Goal: Find specific page/section: Find specific page/section

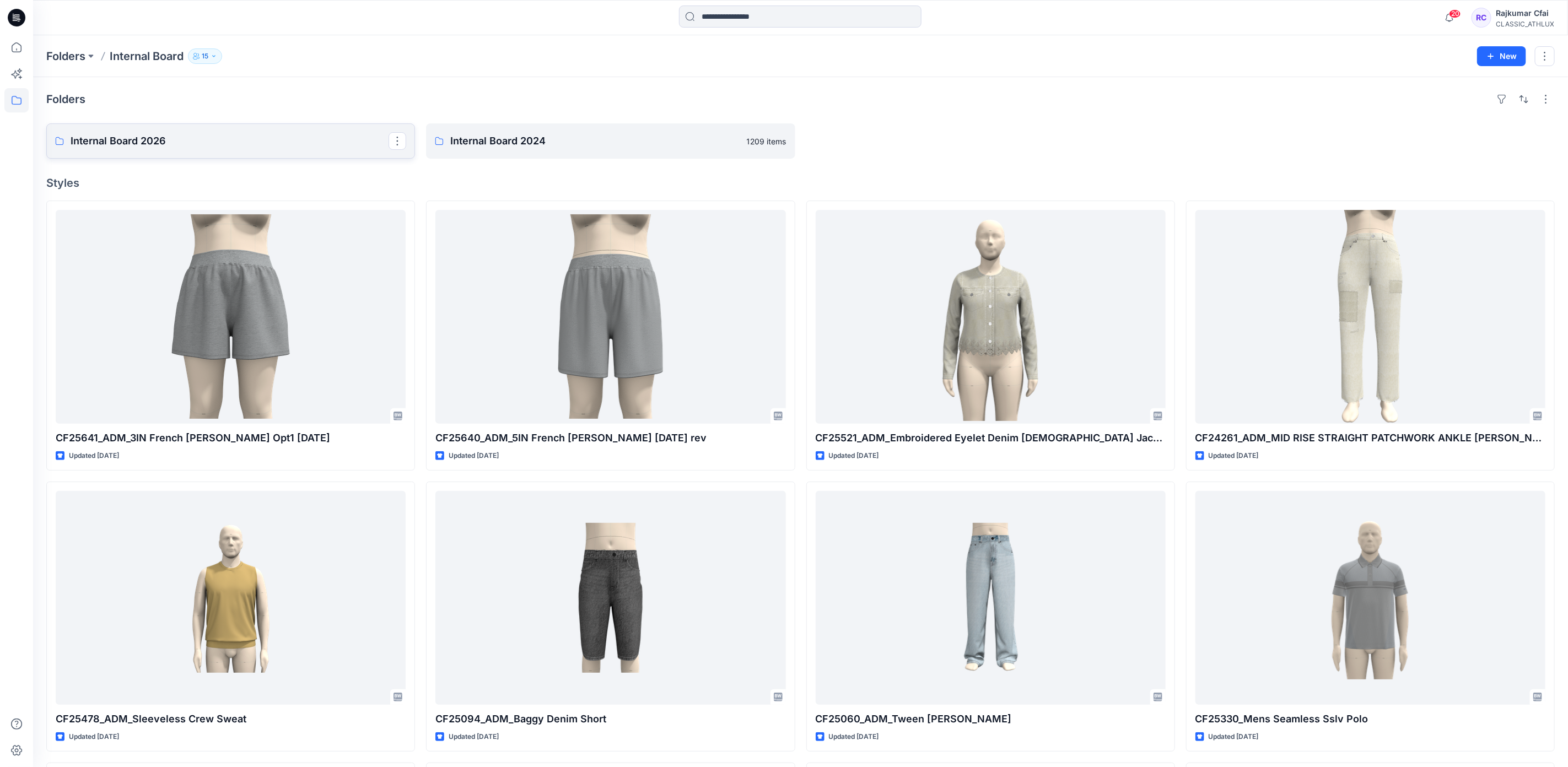
click at [154, 144] on p "Internal Board 2026" at bounding box center [230, 141] width 318 height 15
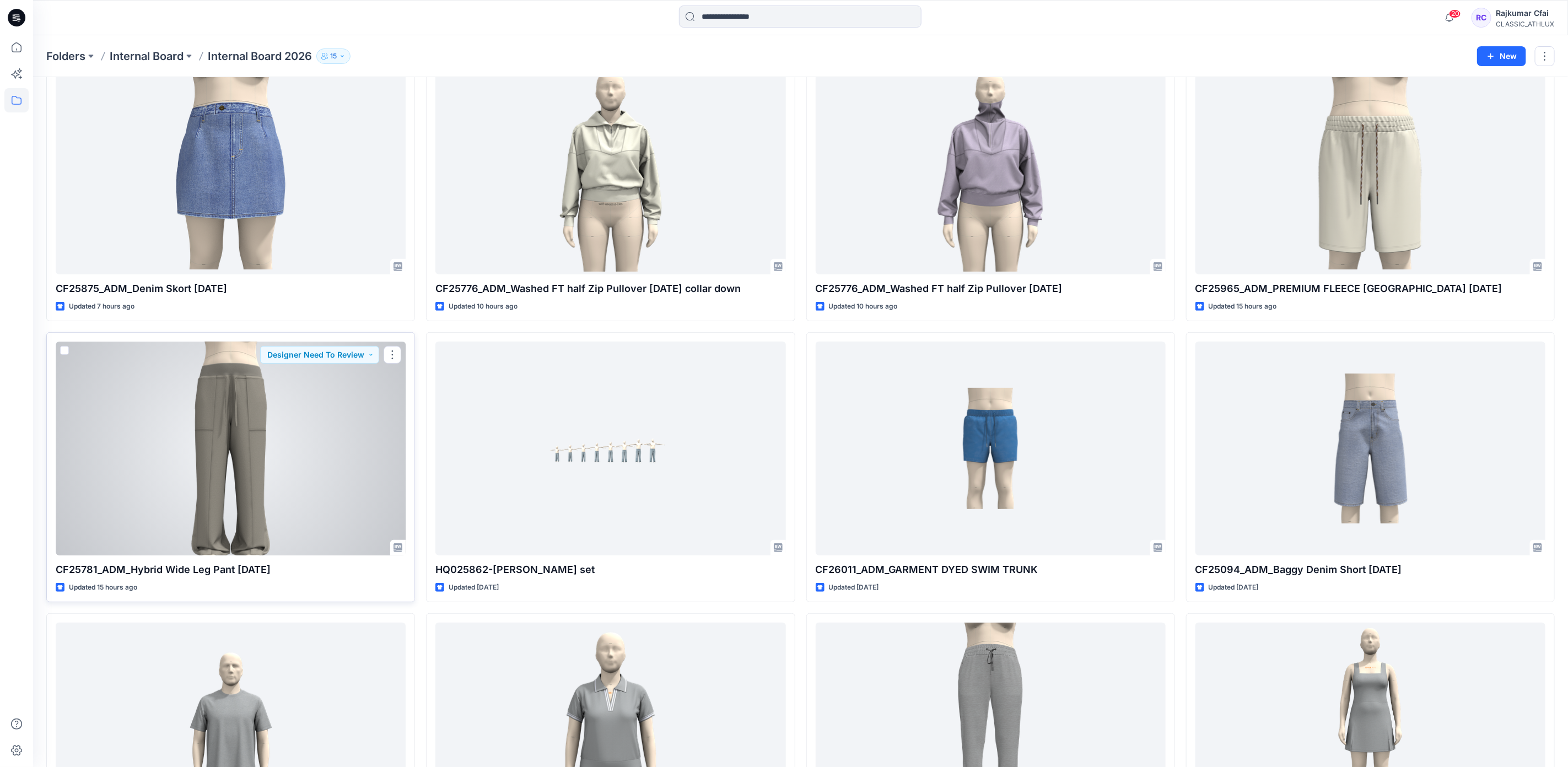
scroll to position [165, 0]
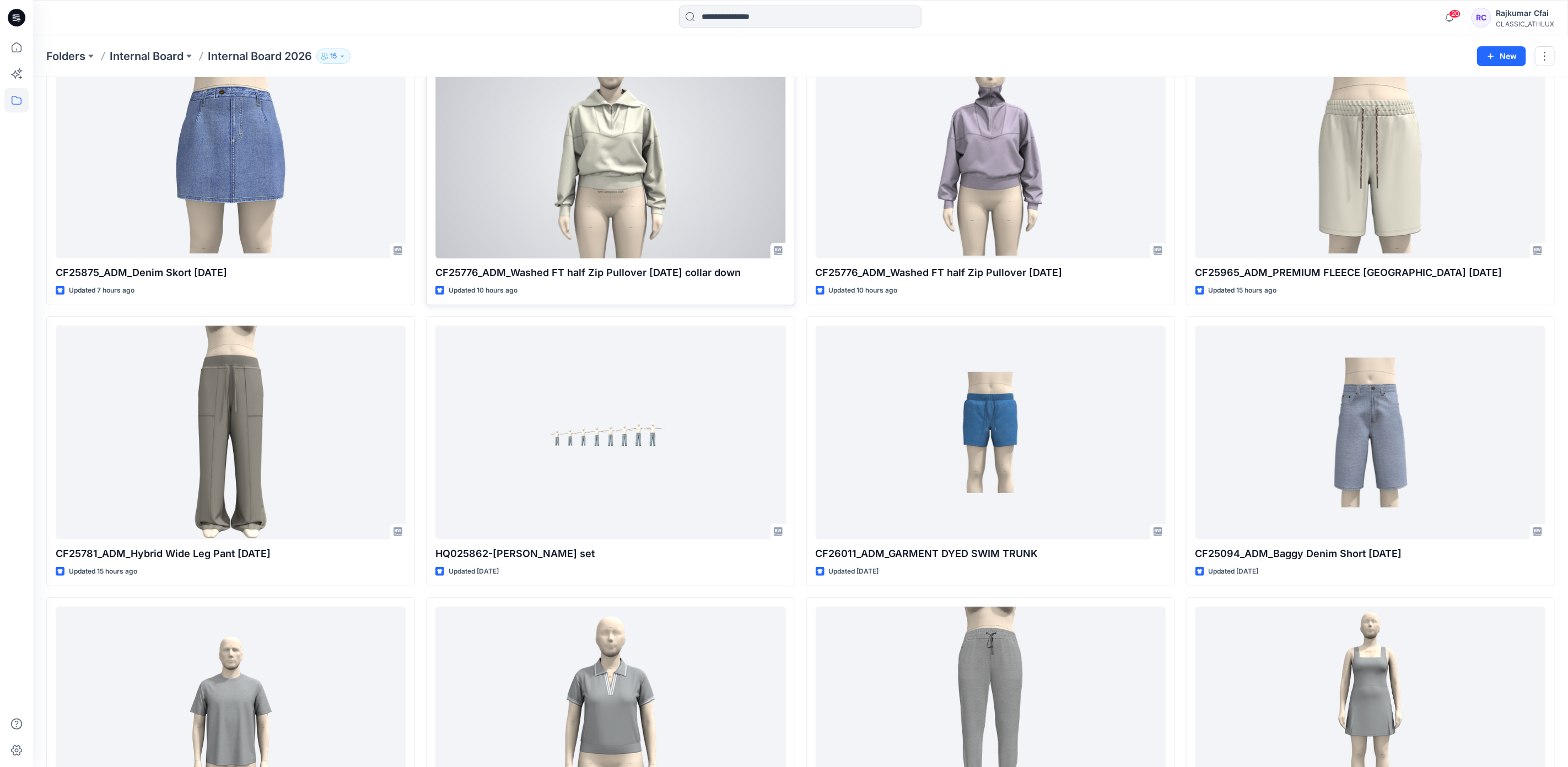
click at [620, 184] on div at bounding box center [611, 151] width 350 height 214
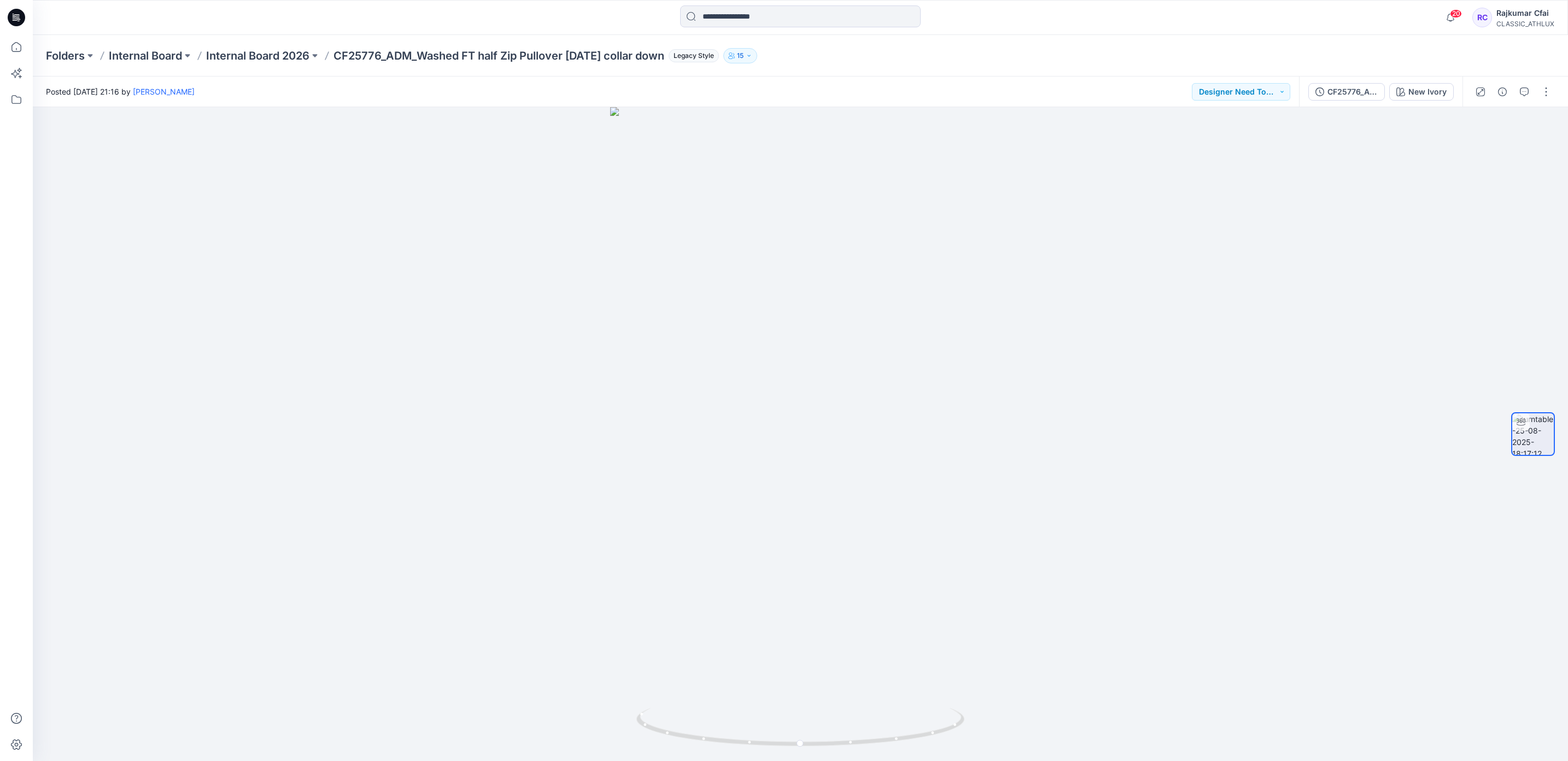
click at [15, 15] on icon at bounding box center [16, 17] width 18 height 18
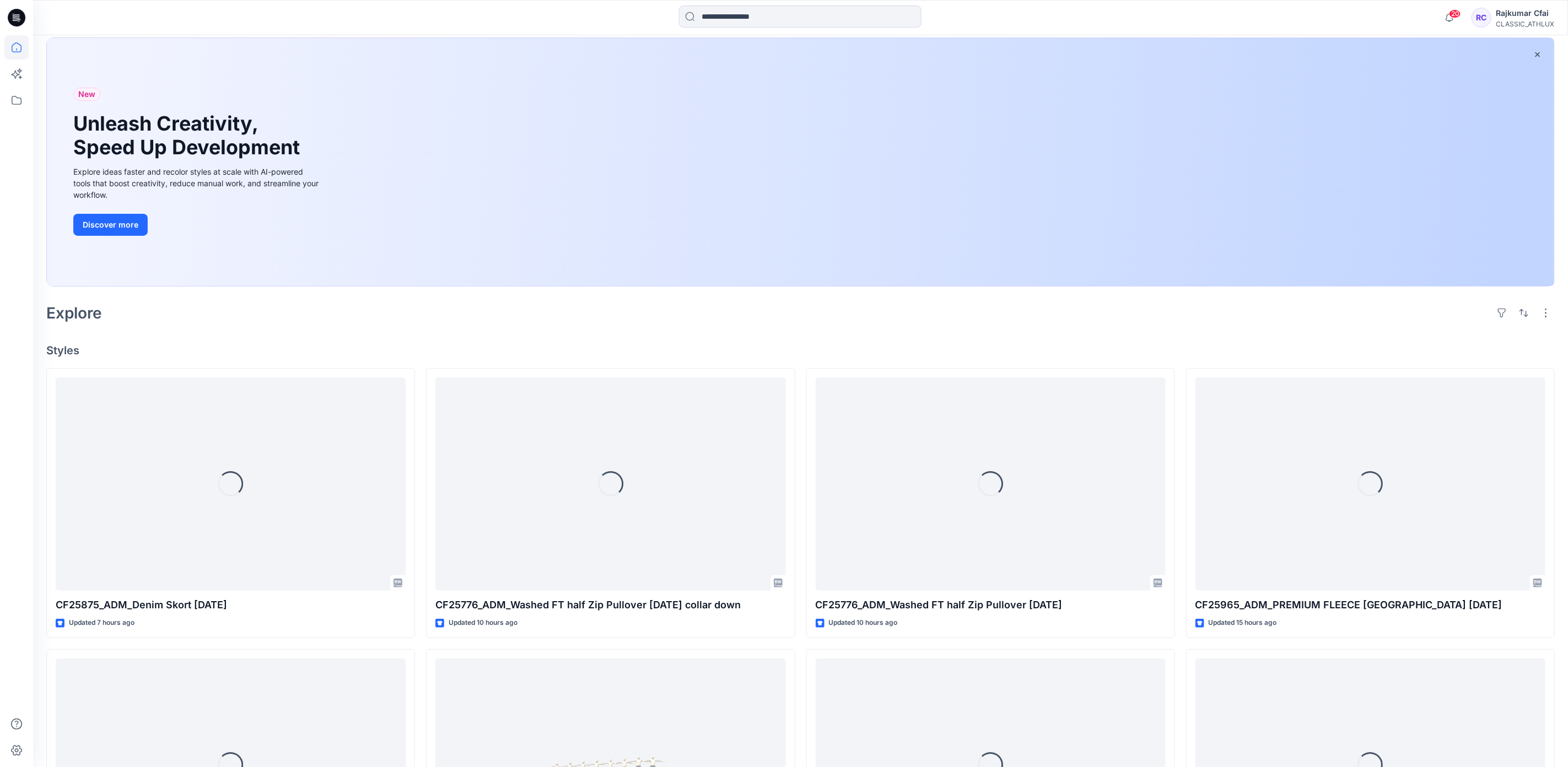
scroll to position [165, 0]
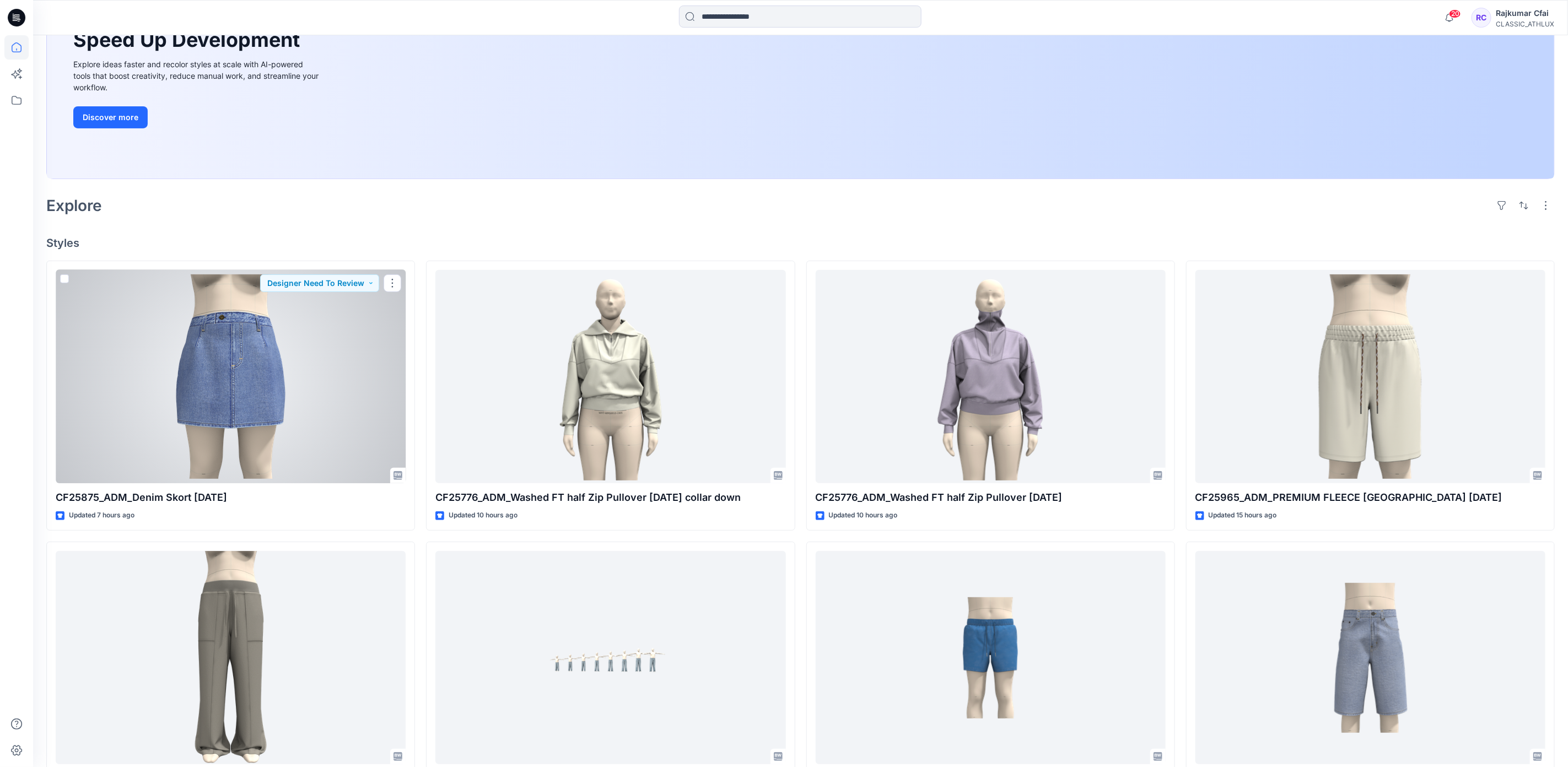
click at [286, 412] on div at bounding box center [230, 376] width 350 height 214
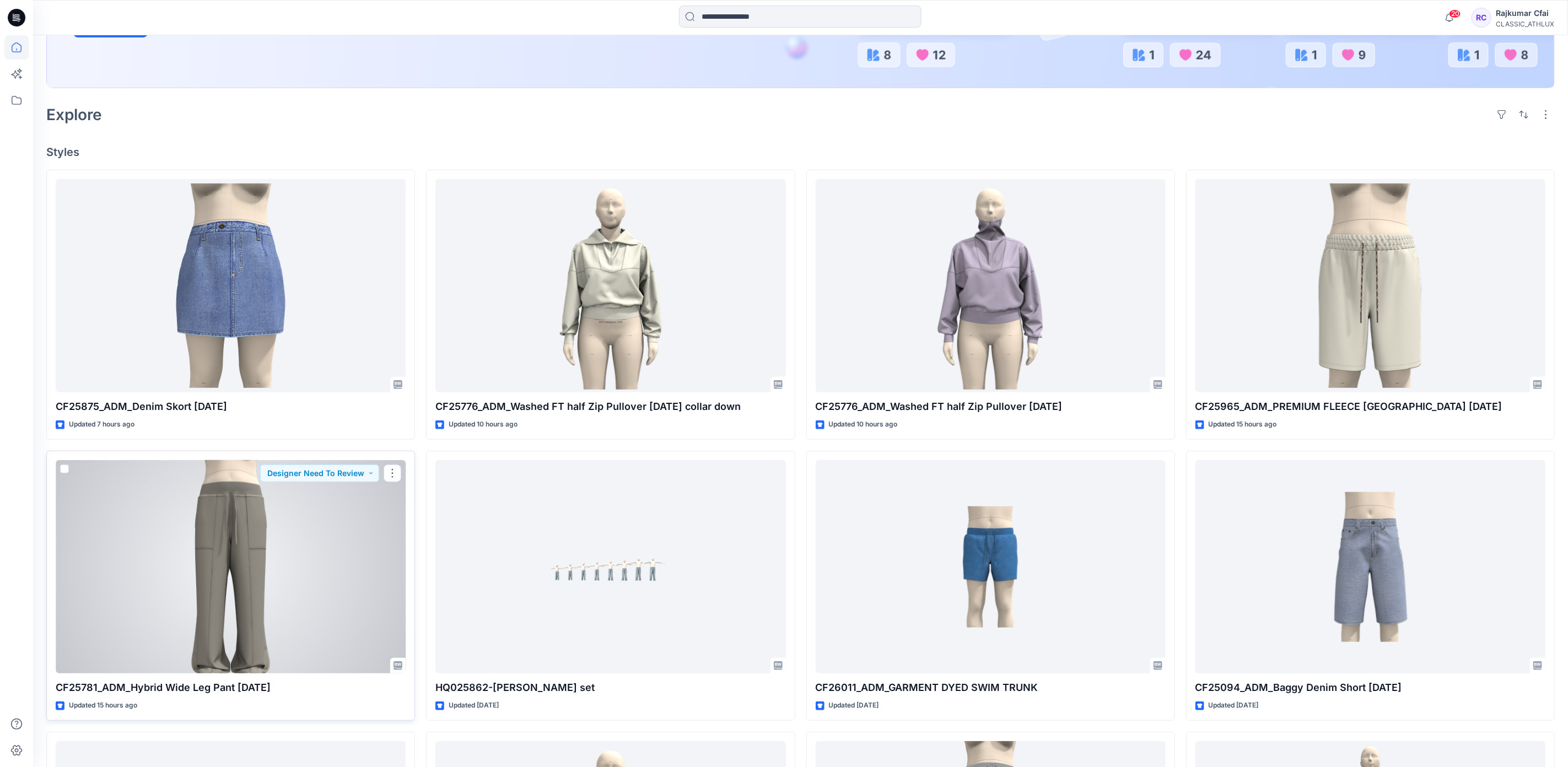
scroll to position [331, 0]
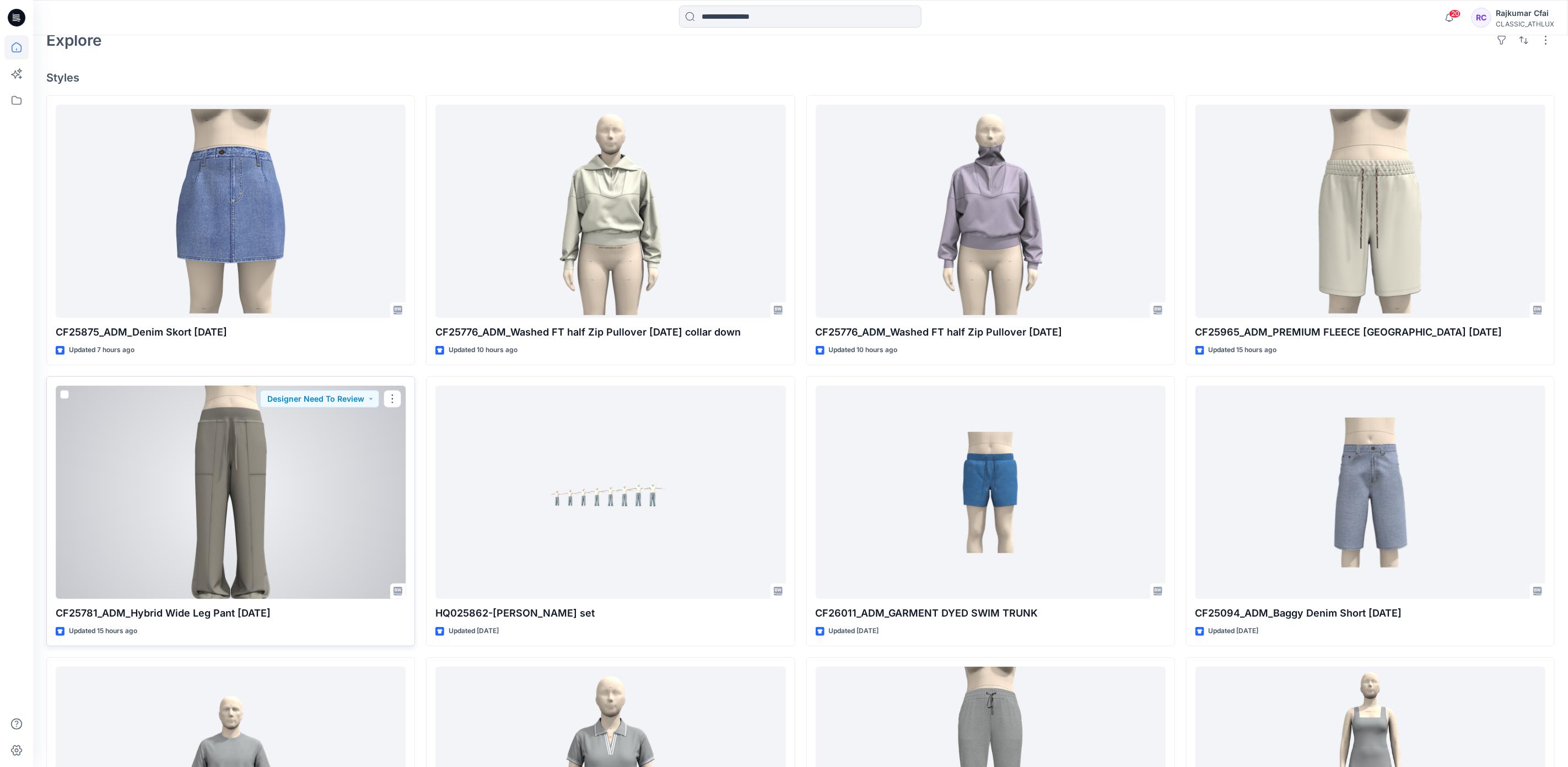
click at [227, 521] on div at bounding box center [230, 492] width 350 height 214
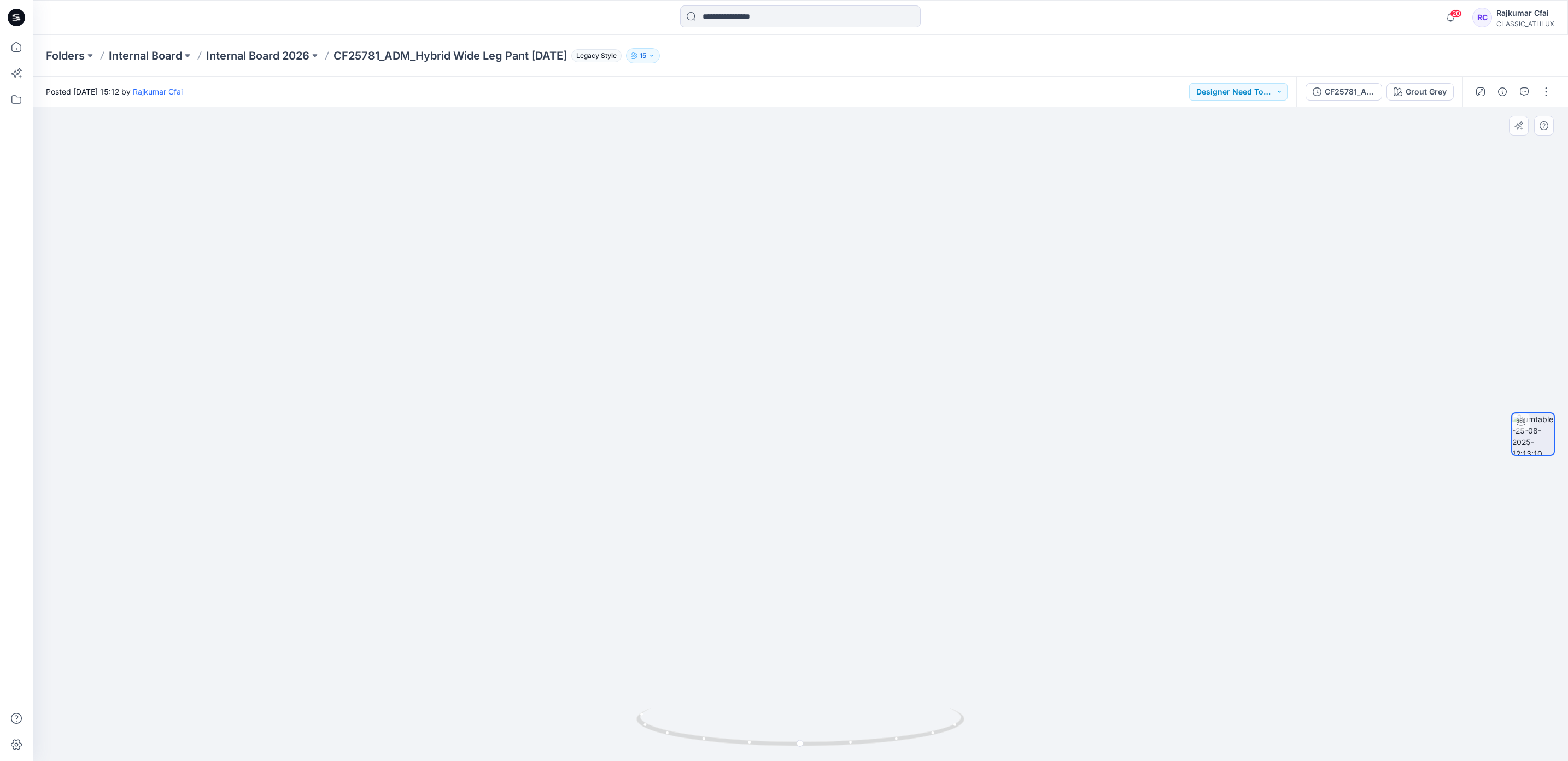
drag, startPoint x: 269, startPoint y: 185, endPoint x: 257, endPoint y: 138, distance: 48.5
click at [269, 185] on div at bounding box center [800, 434] width 1535 height 654
